Goal: Transaction & Acquisition: Purchase product/service

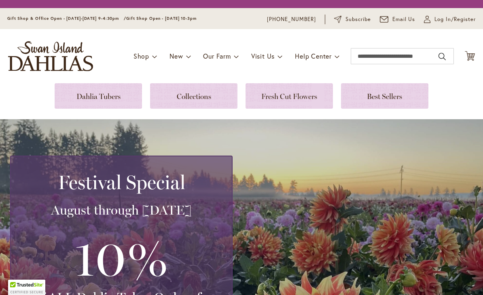
click at [126, 94] on link at bounding box center [98, 95] width 87 height 25
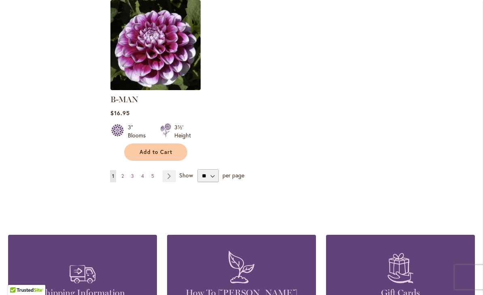
scroll to position [1081, 0]
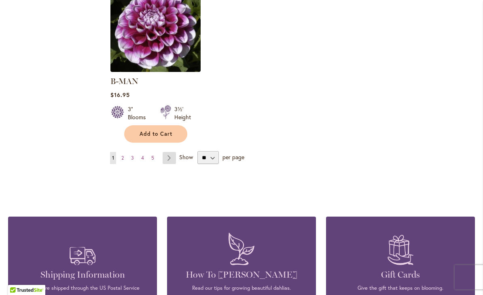
click at [170, 152] on link "Page Next" at bounding box center [169, 158] width 13 height 12
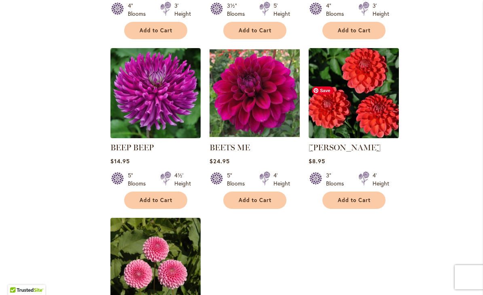
scroll to position [951, 0]
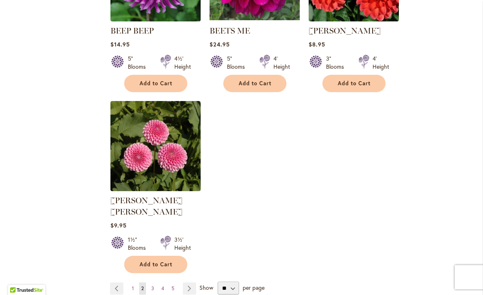
click at [147, 283] on ul "Page Previous Page 1 You're currently reading page 2 Page 3 Page 4 Page 5 Page …" at bounding box center [154, 289] width 89 height 12
click at [151, 286] on span "3" at bounding box center [152, 289] width 3 height 6
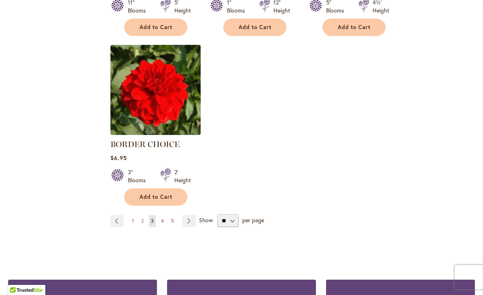
scroll to position [1071, 0]
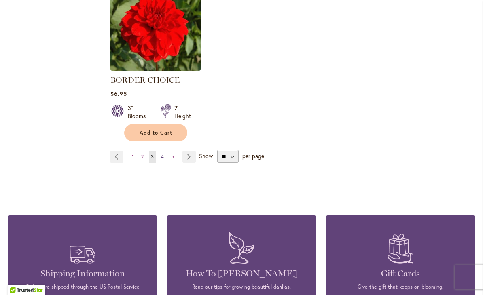
click at [161, 156] on span "4" at bounding box center [162, 157] width 3 height 6
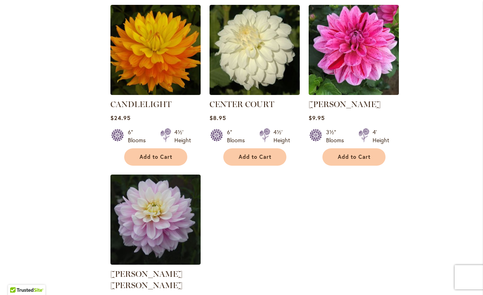
scroll to position [1041, 0]
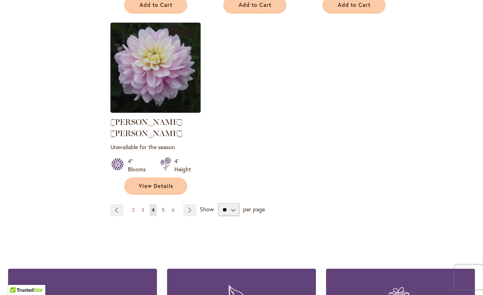
click at [162, 207] on span "5" at bounding box center [163, 210] width 3 height 6
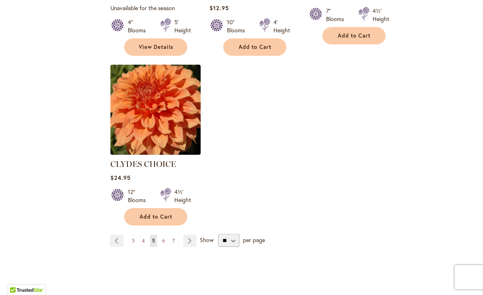
scroll to position [1066, 0]
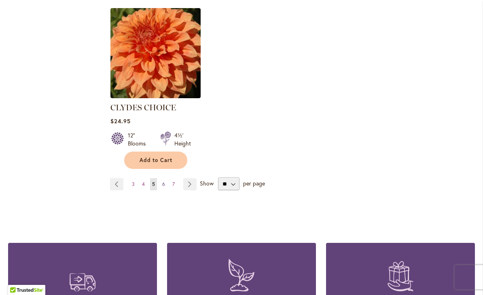
click at [164, 181] on span "6" at bounding box center [163, 184] width 3 height 6
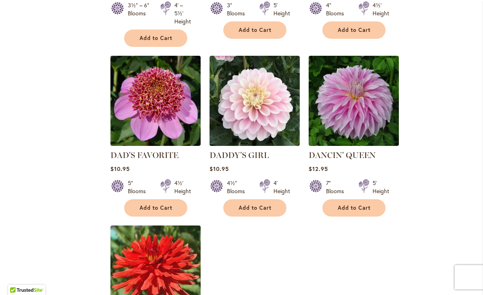
scroll to position [961, 0]
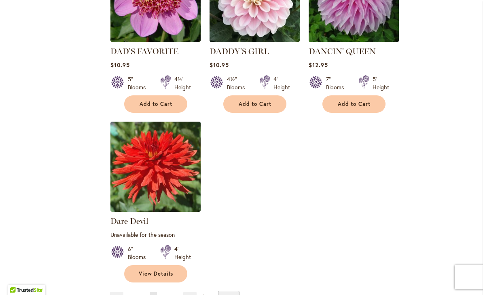
click at [164, 292] on link "Page 7" at bounding box center [163, 298] width 6 height 12
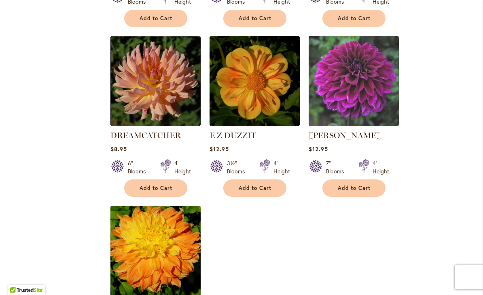
scroll to position [1130, 0]
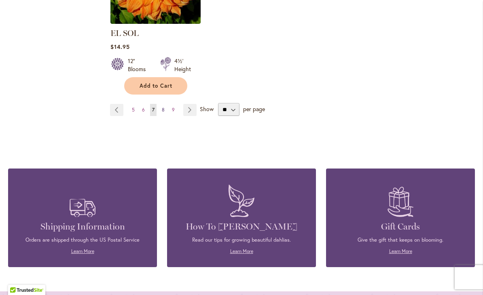
click at [164, 104] on link "Page 8" at bounding box center [163, 110] width 7 height 12
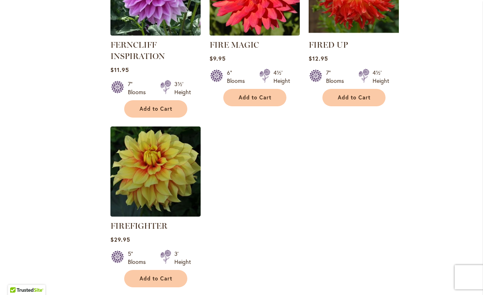
scroll to position [996, 0]
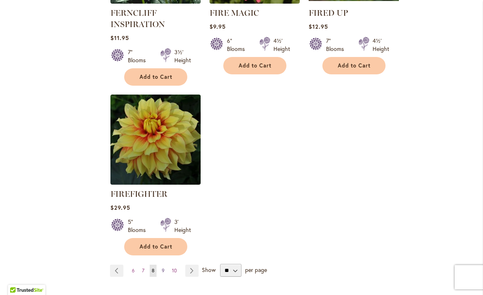
click at [160, 268] on link "Page 9" at bounding box center [163, 271] width 7 height 12
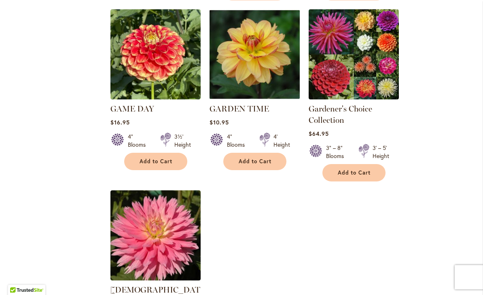
scroll to position [1051, 0]
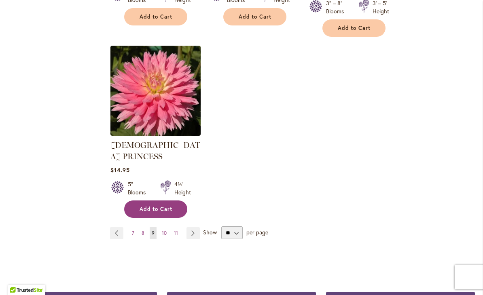
drag, startPoint x: 162, startPoint y: 188, endPoint x: 170, endPoint y: 169, distance: 20.8
click at [162, 230] on span "10" at bounding box center [164, 233] width 5 height 6
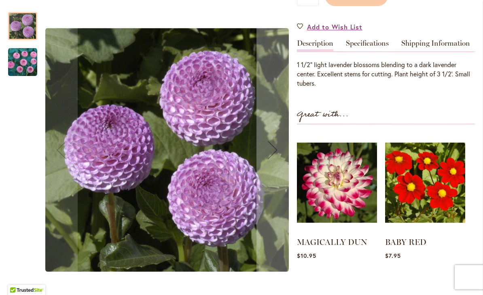
scroll to position [239, 0]
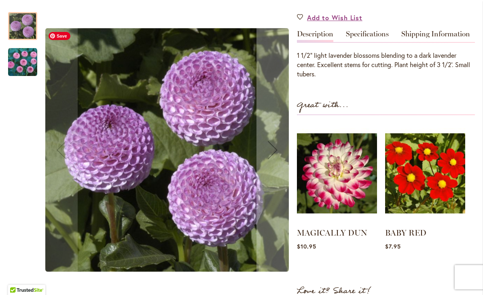
click at [13, 63] on img "FRANK HOLMES" at bounding box center [22, 62] width 29 height 29
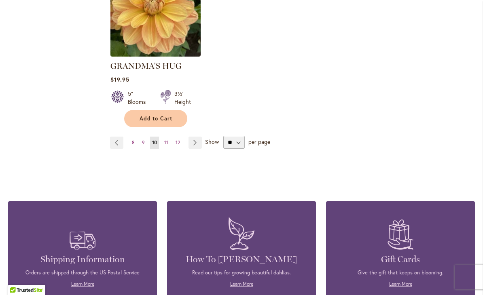
scroll to position [1101, 0]
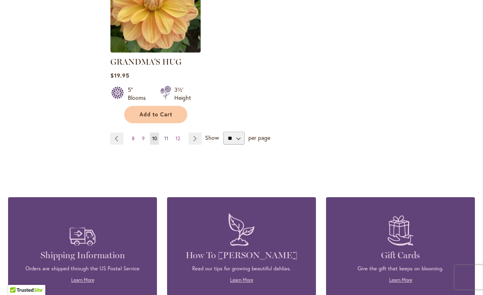
click at [163, 133] on link "Page 11" at bounding box center [166, 139] width 8 height 12
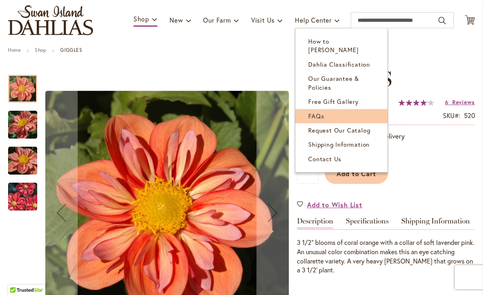
scroll to position [71, 0]
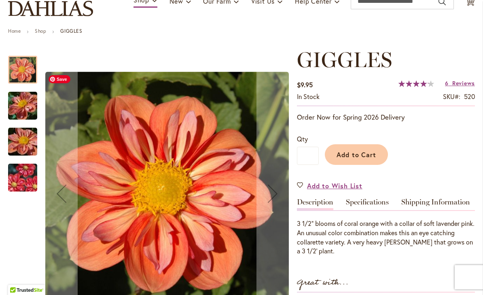
click at [30, 130] on img "GIGGLES" at bounding box center [23, 142] width 58 height 44
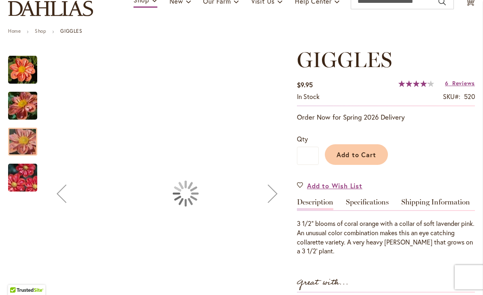
click at [20, 183] on img "GIGGLES" at bounding box center [23, 178] width 58 height 39
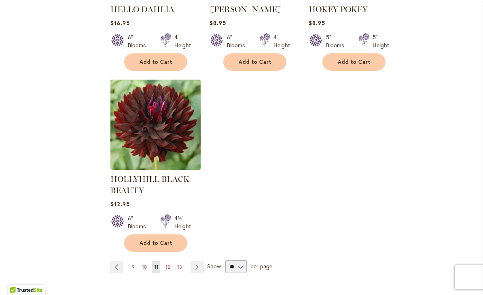
scroll to position [1074, 0]
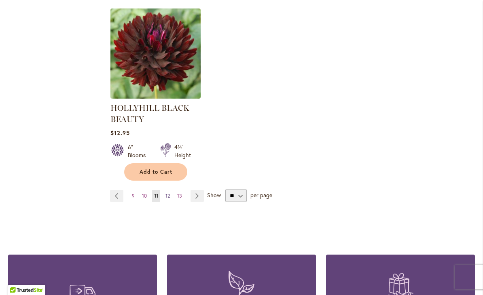
click at [166, 194] on span "12" at bounding box center [168, 196] width 4 height 6
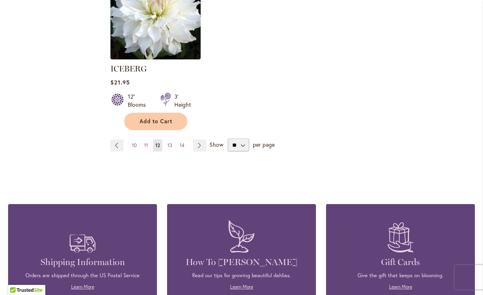
scroll to position [1094, 0]
click at [170, 142] on span "13" at bounding box center [170, 145] width 5 height 6
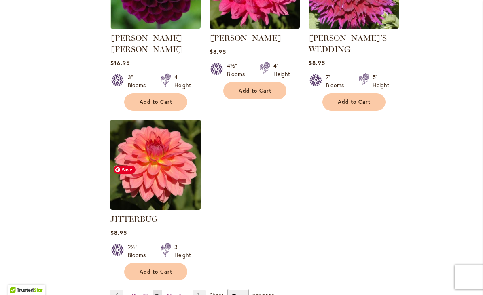
scroll to position [1056, 0]
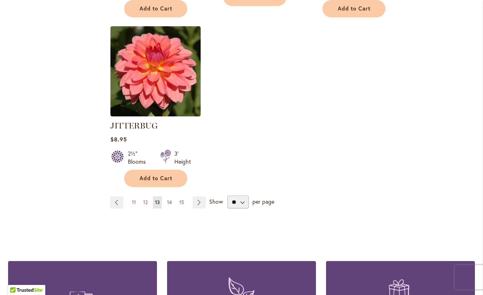
click at [167, 200] on span "14" at bounding box center [169, 203] width 5 height 6
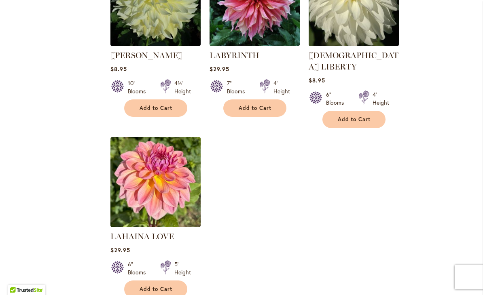
scroll to position [990, 0]
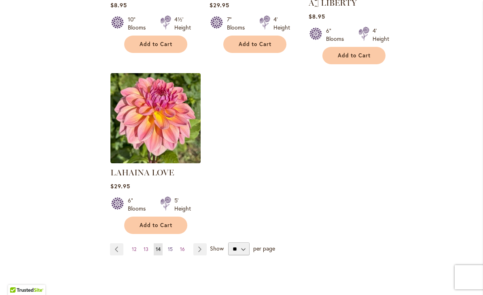
click at [166, 244] on link "Page 15" at bounding box center [170, 250] width 9 height 12
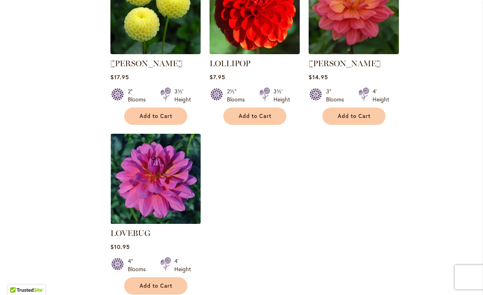
scroll to position [944, 0]
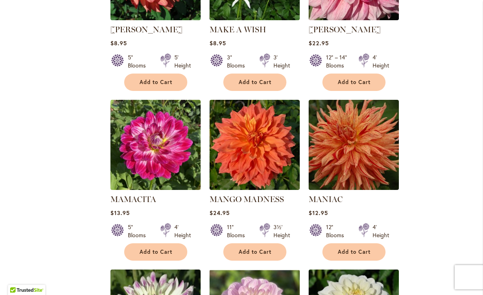
scroll to position [992, 0]
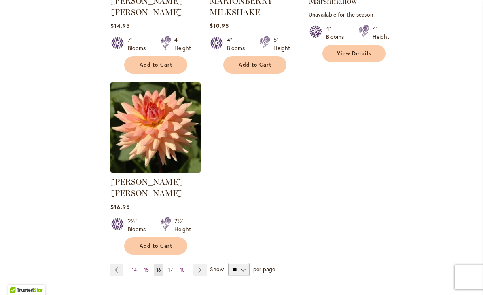
click at [168, 267] on span "17" at bounding box center [170, 270] width 4 height 6
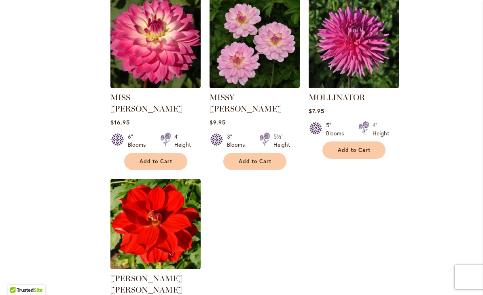
scroll to position [991, 0]
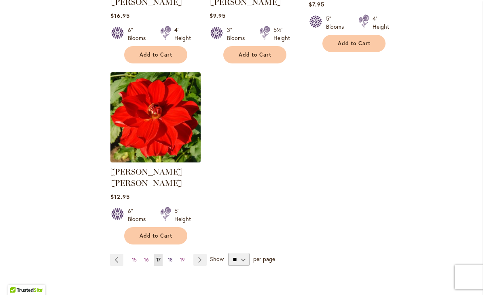
click at [169, 254] on link "Page 18" at bounding box center [170, 260] width 9 height 12
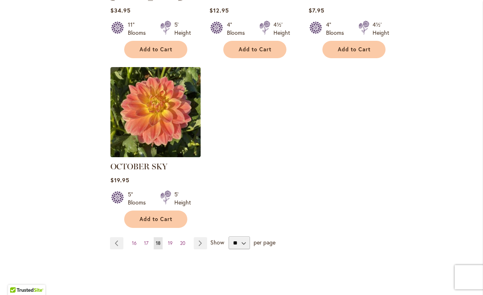
scroll to position [1007, 0]
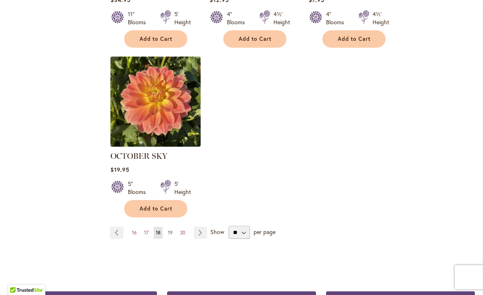
click at [170, 227] on link "Page 19" at bounding box center [170, 233] width 9 height 12
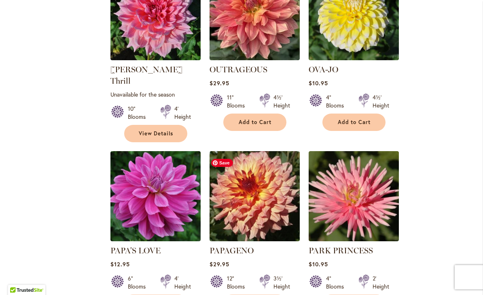
scroll to position [876, 0]
